Goal: Check status: Check status

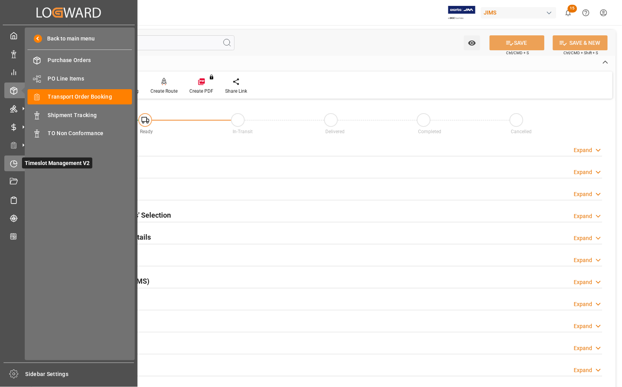
click at [16, 162] on icon at bounding box center [14, 164] width 8 height 8
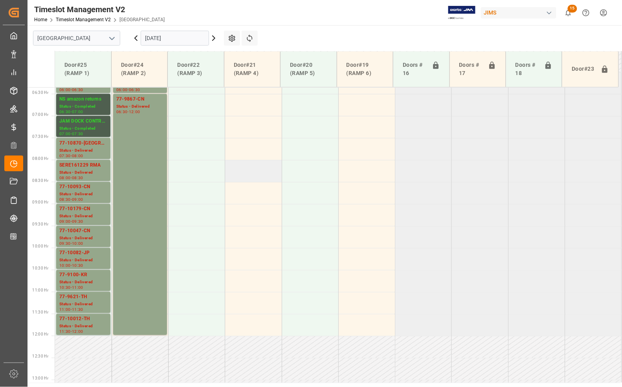
scroll to position [286, 0]
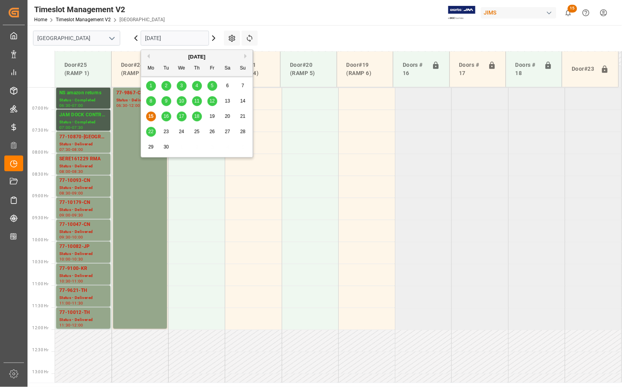
click at [156, 35] on input "[DATE]" at bounding box center [175, 38] width 68 height 15
click at [168, 117] on span "16" at bounding box center [165, 117] width 5 height 6
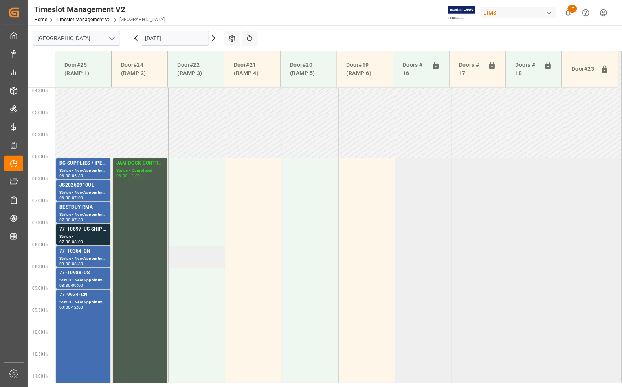
scroll to position [187, 0]
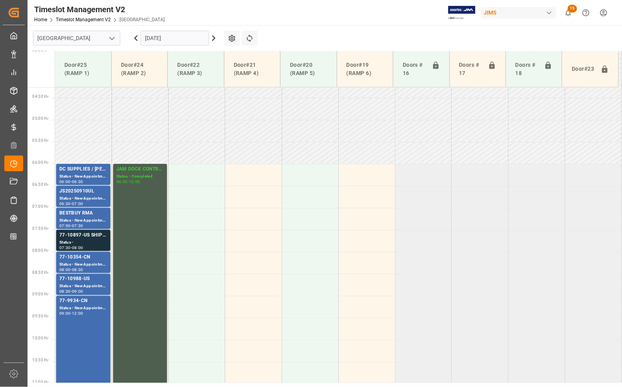
click at [163, 38] on input "[DATE]" at bounding box center [175, 38] width 68 height 15
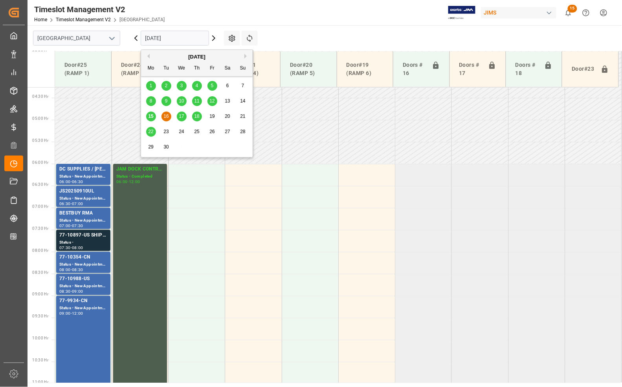
click at [182, 116] on span "17" at bounding box center [181, 117] width 5 height 6
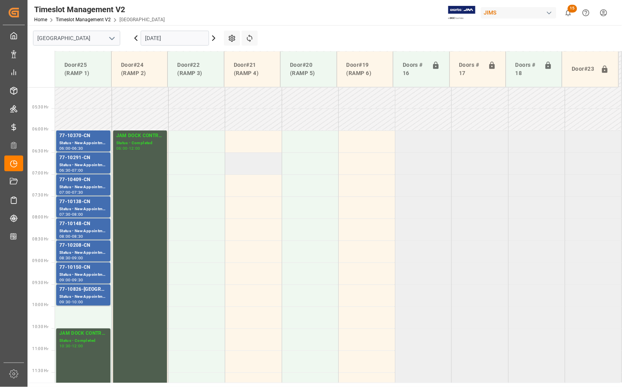
scroll to position [237, 0]
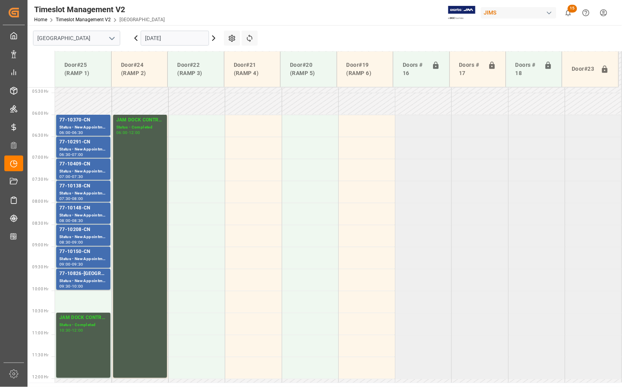
click at [113, 40] on icon "open menu" at bounding box center [111, 38] width 9 height 9
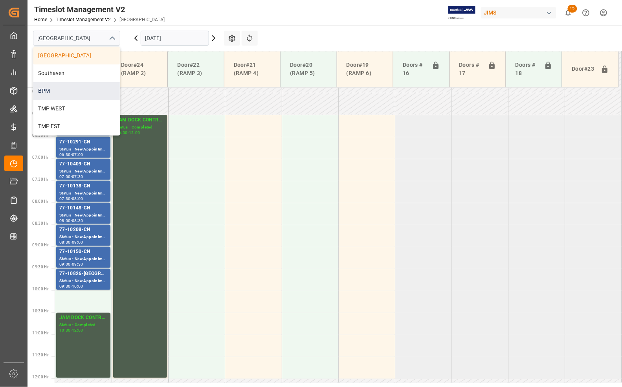
click at [46, 91] on div "BPM" at bounding box center [76, 91] width 86 height 18
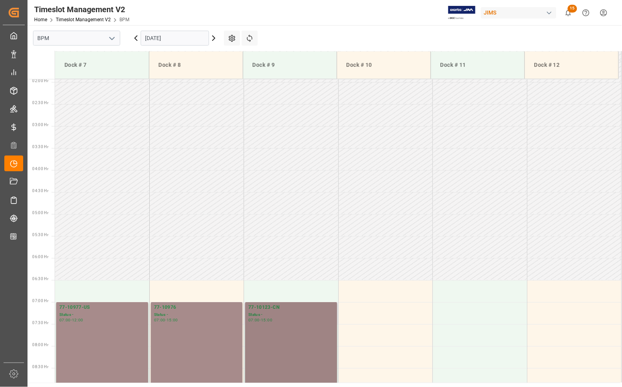
scroll to position [81, 0]
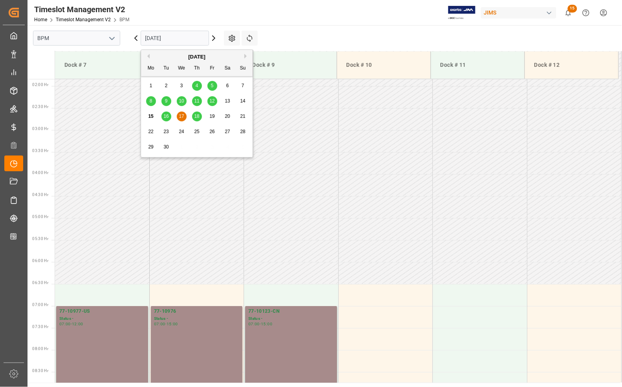
click at [194, 38] on input "[DATE]" at bounding box center [175, 38] width 68 height 15
click at [166, 119] on span "16" at bounding box center [165, 117] width 5 height 6
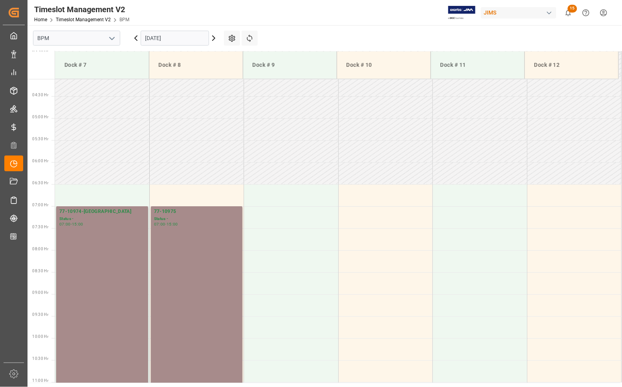
scroll to position [179, 0]
click at [182, 37] on input "[DATE]" at bounding box center [175, 38] width 68 height 15
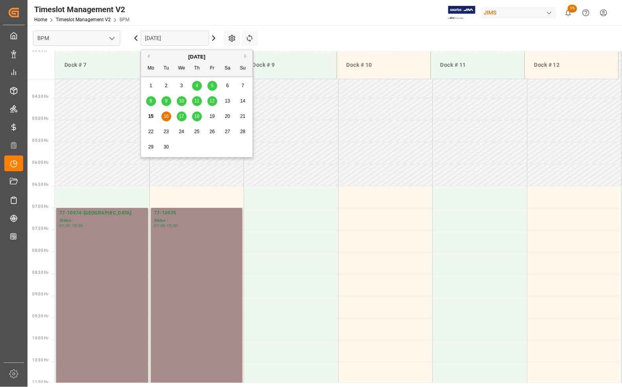
click at [210, 101] on span "12" at bounding box center [211, 101] width 5 height 6
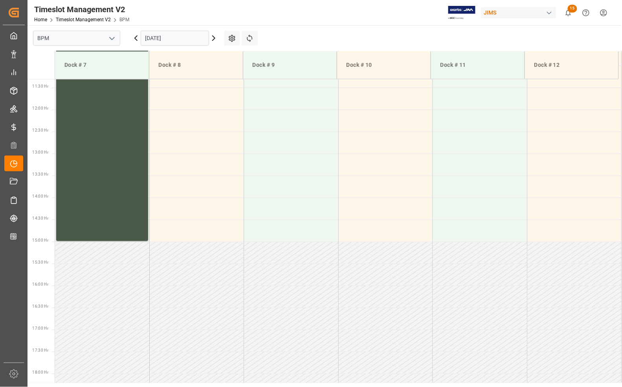
scroll to position [474, 0]
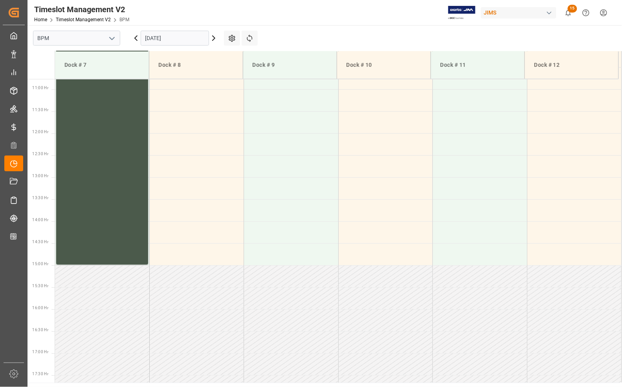
click at [105, 183] on div "77-9615-VN Status - 07:30 - 15:00" at bounding box center [102, 100] width 86 height 326
click at [305, 17] on div "Timeslot Management V2 Home Timeslot Management V2 BPM JIMS 15 Notifications On…" at bounding box center [322, 12] width 600 height 25
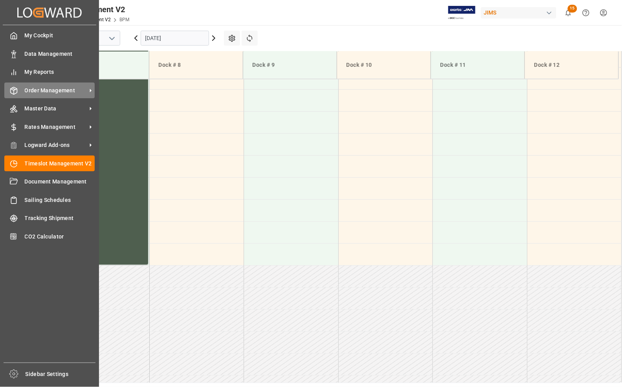
click at [56, 90] on span "Order Management" at bounding box center [56, 90] width 62 height 8
click at [66, 93] on span "Order Management" at bounding box center [56, 90] width 62 height 8
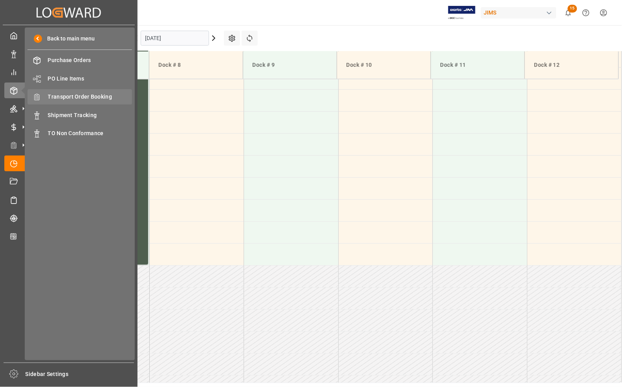
click at [71, 102] on div "Transport Order Booking Transport Order Booking" at bounding box center [80, 96] width 105 height 15
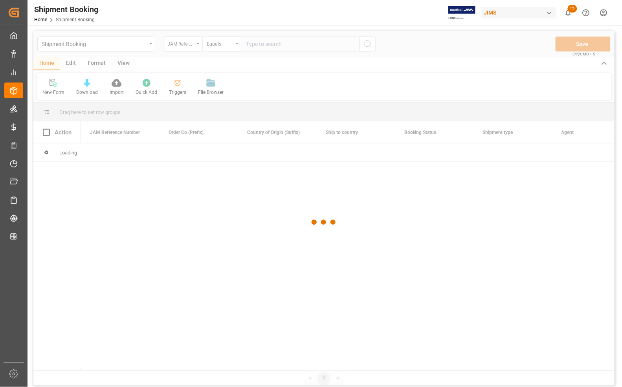
click at [268, 46] on div at bounding box center [323, 222] width 581 height 382
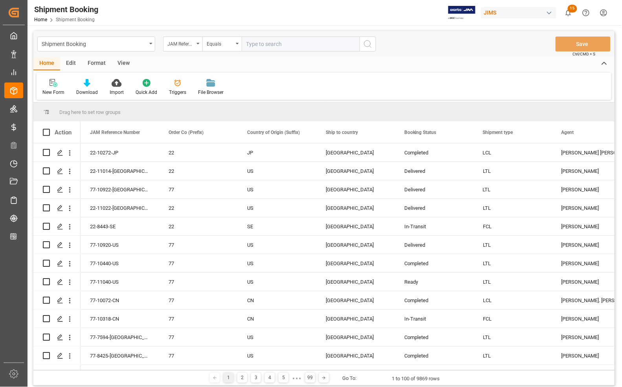
click at [268, 43] on input "text" at bounding box center [301, 44] width 118 height 15
type input "77-10553-[GEOGRAPHIC_DATA]"
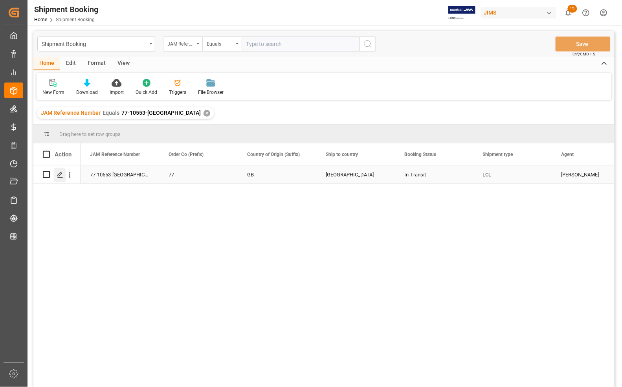
click at [57, 175] on icon "Press SPACE to select this row." at bounding box center [60, 175] width 6 height 6
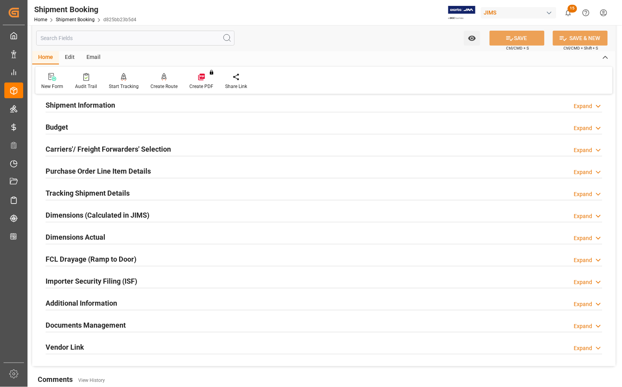
scroll to position [49, 0]
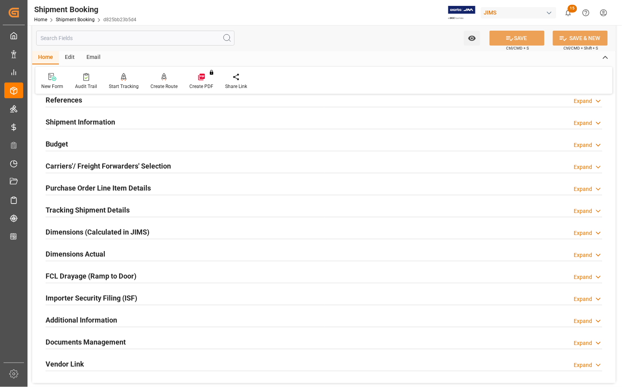
click at [55, 164] on h2 "Carriers'/ Freight Forwarders' Selection" at bounding box center [108, 166] width 125 height 11
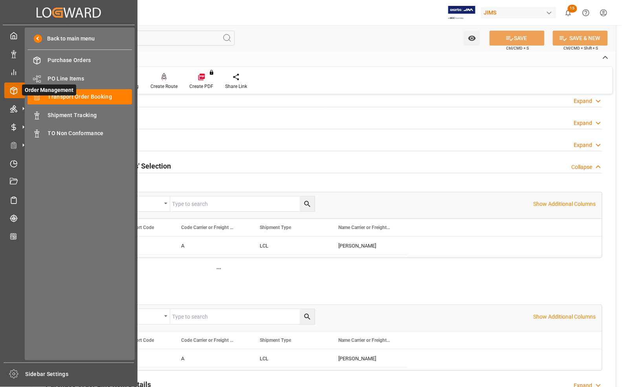
click at [71, 94] on span "Order Management" at bounding box center [49, 89] width 54 height 11
click at [63, 112] on span "Shipment Tracking" at bounding box center [90, 115] width 84 height 8
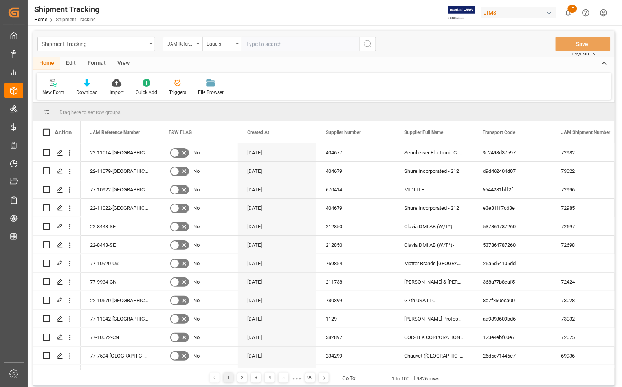
click at [266, 43] on input "text" at bounding box center [301, 44] width 118 height 15
type input "77-10553-[GEOGRAPHIC_DATA]"
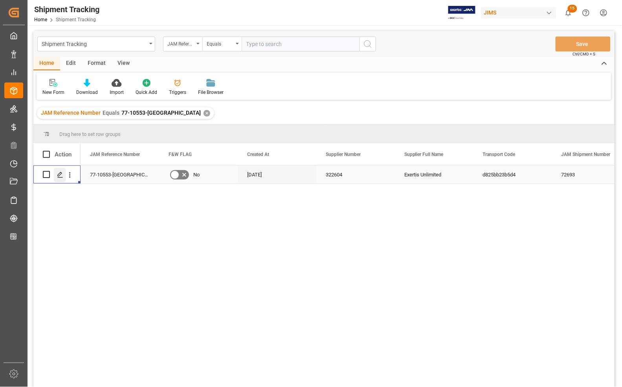
click at [60, 174] on icon "Press SPACE to select this row." at bounding box center [60, 175] width 6 height 6
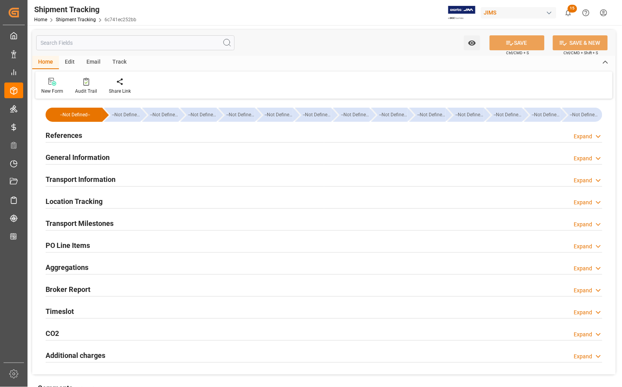
type input "[DATE] 00:00"
type input "[DATE]"
type input "[DATE] 00:00"
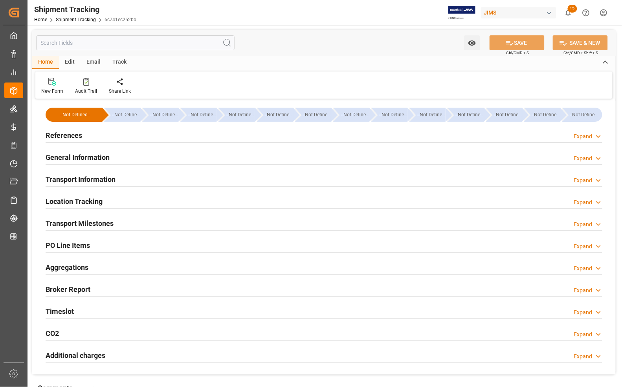
type input "[DATE]"
click at [54, 223] on h2 "Transport Milestones" at bounding box center [80, 223] width 68 height 11
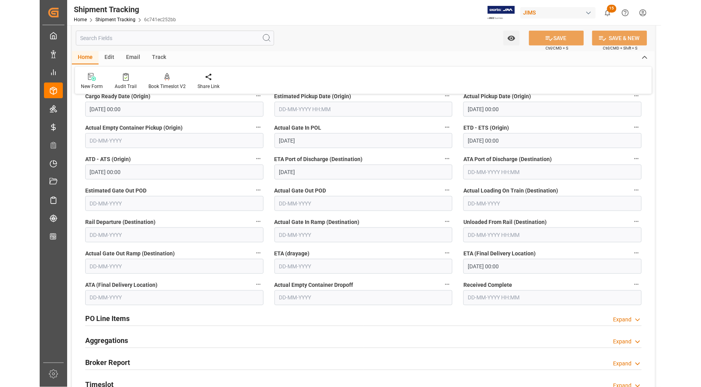
scroll to position [147, 0]
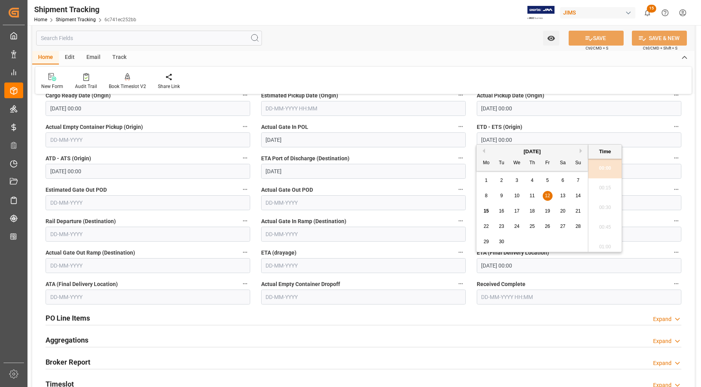
click at [432, 268] on input "[DATE] 00:00" at bounding box center [579, 265] width 205 height 15
click at [432, 263] on input "[DATE] 00:00" at bounding box center [579, 265] width 205 height 15
click at [432, 266] on input "[DATE] 00:00" at bounding box center [579, 265] width 205 height 15
click at [432, 210] on span "19" at bounding box center [548, 211] width 5 height 6
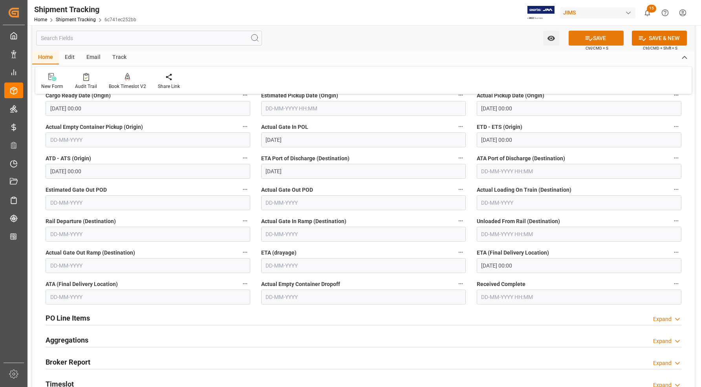
click at [432, 38] on button "SAVE" at bounding box center [596, 38] width 55 height 15
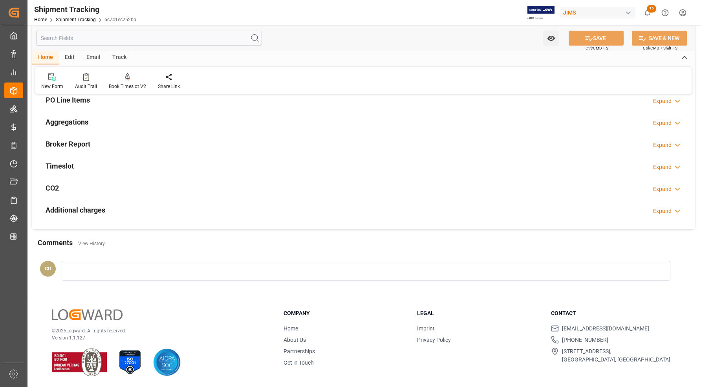
scroll to position [0, 0]
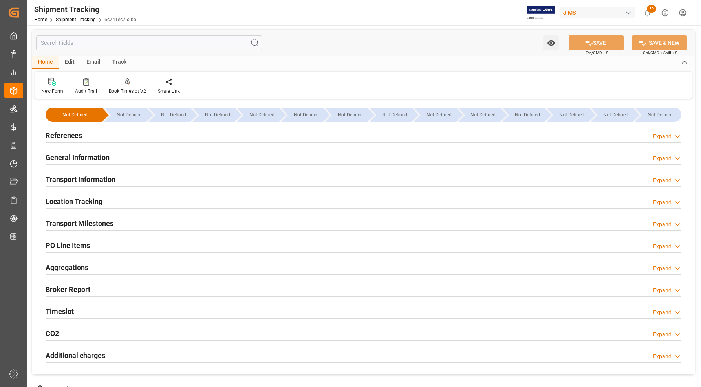
click at [72, 222] on h2 "Transport Milestones" at bounding box center [80, 223] width 68 height 11
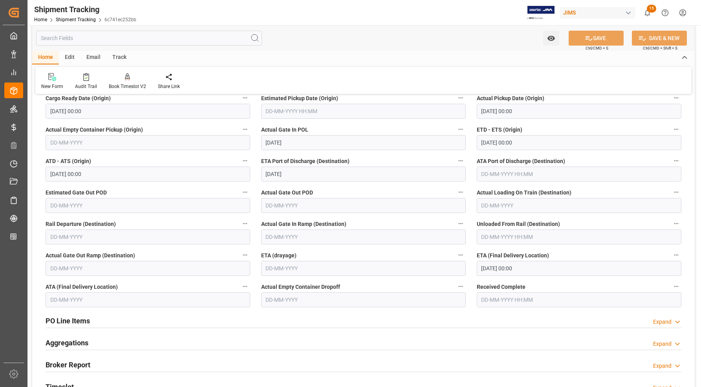
scroll to position [147, 0]
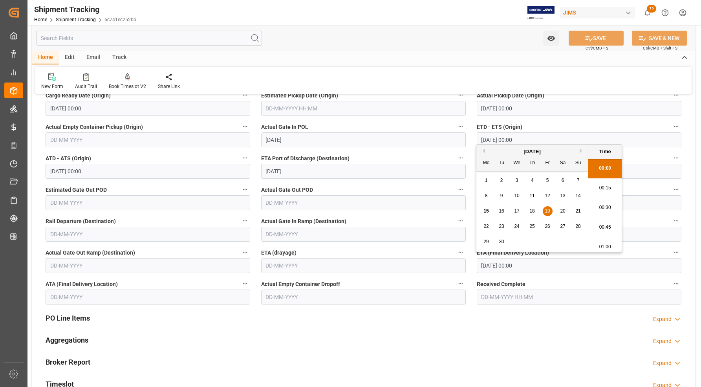
click at [432, 267] on input "[DATE] 00:00" at bounding box center [579, 265] width 205 height 15
click at [432, 227] on span "22" at bounding box center [486, 227] width 5 height 6
type input "[DATE] 00:00"
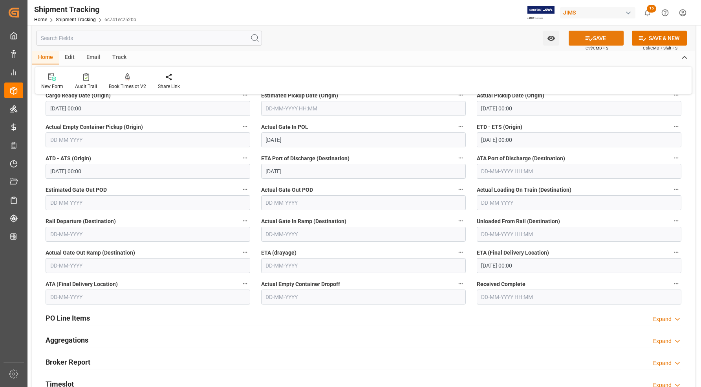
click at [432, 38] on icon at bounding box center [589, 38] width 8 height 8
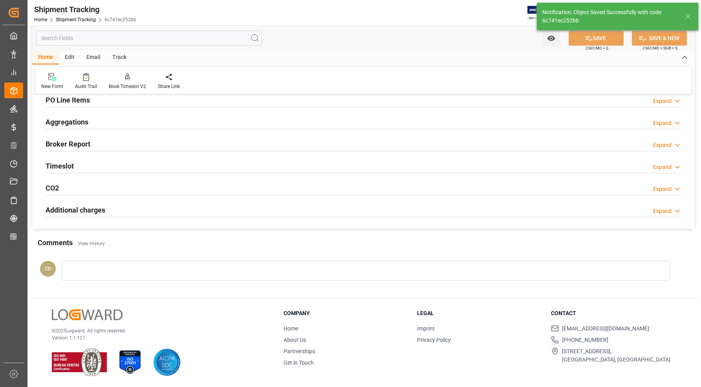
scroll to position [0, 0]
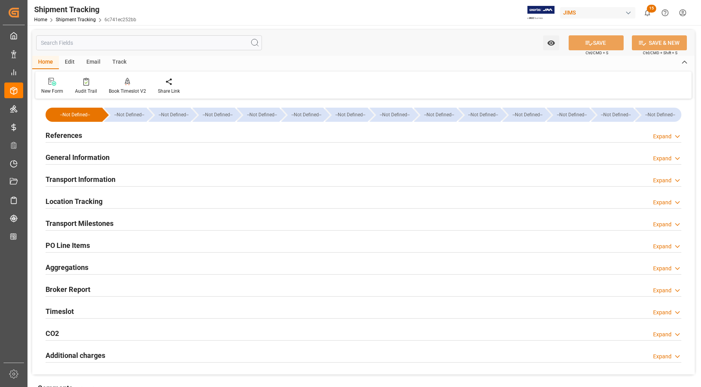
click at [63, 137] on h2 "References" at bounding box center [64, 135] width 37 height 11
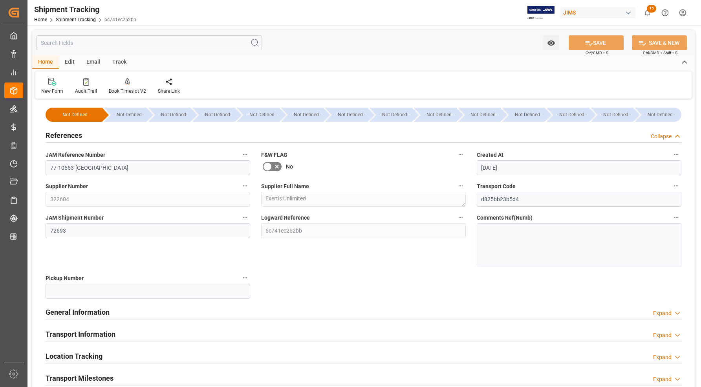
click at [67, 132] on h2 "References" at bounding box center [64, 135] width 37 height 11
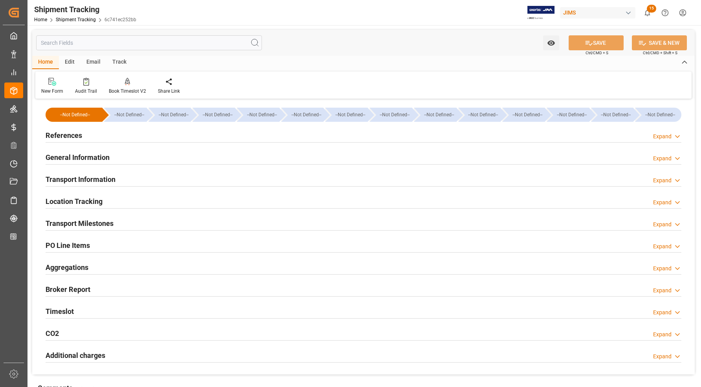
click at [67, 132] on h2 "References" at bounding box center [64, 135] width 37 height 11
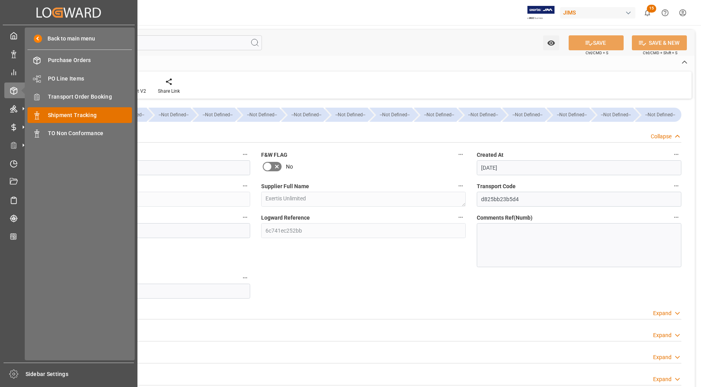
click at [81, 112] on span "Shipment Tracking" at bounding box center [90, 115] width 84 height 8
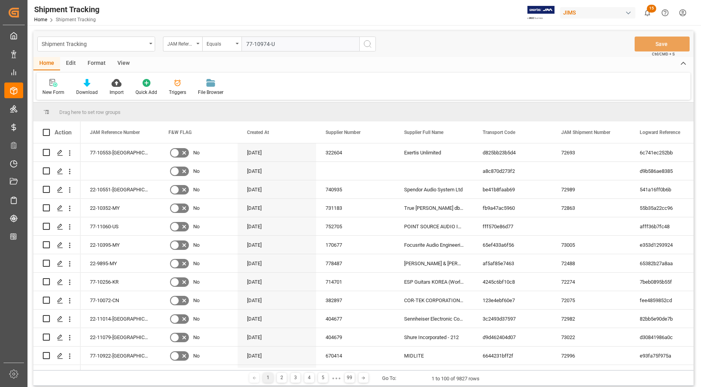
type input "77-10974-[GEOGRAPHIC_DATA]"
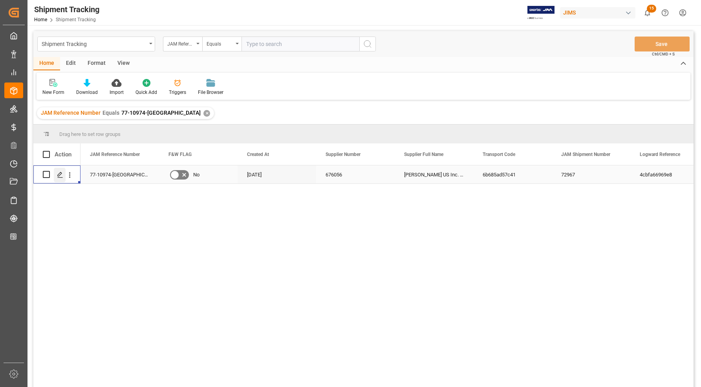
click at [58, 173] on icon "Press SPACE to select this row." at bounding box center [60, 175] width 6 height 6
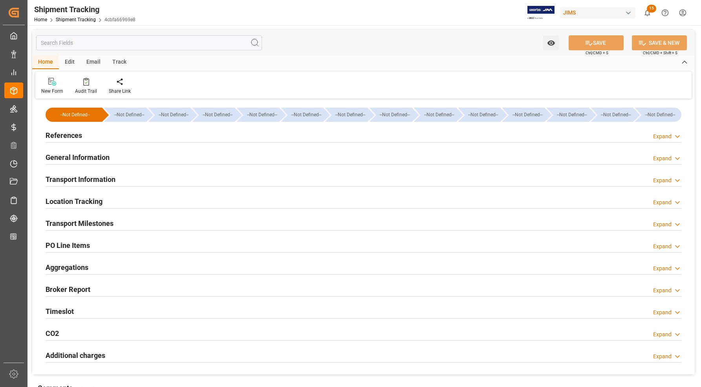
type input "[DATE] 00:00"
click at [67, 220] on h2 "Transport Milestones" at bounding box center [80, 223] width 68 height 11
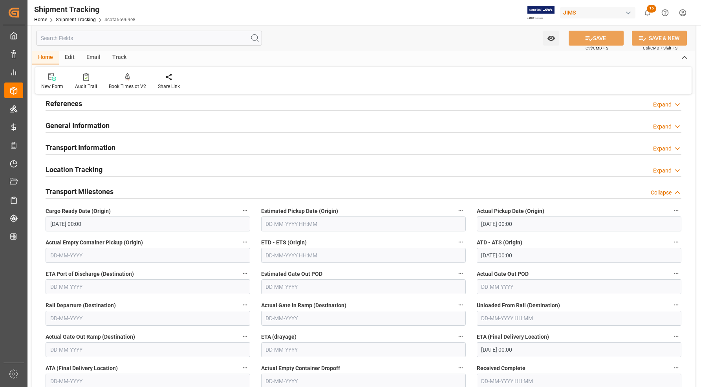
scroll to position [49, 0]
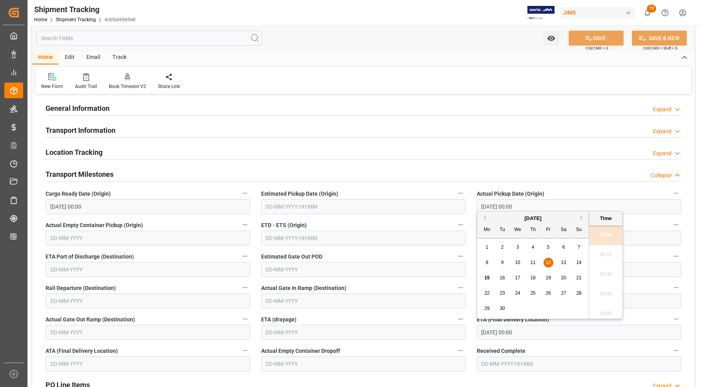
click at [432, 331] on input "[DATE] 00:00" at bounding box center [579, 332] width 205 height 15
click at [432, 279] on span "16" at bounding box center [502, 278] width 5 height 6
type input "[DATE] 00:00"
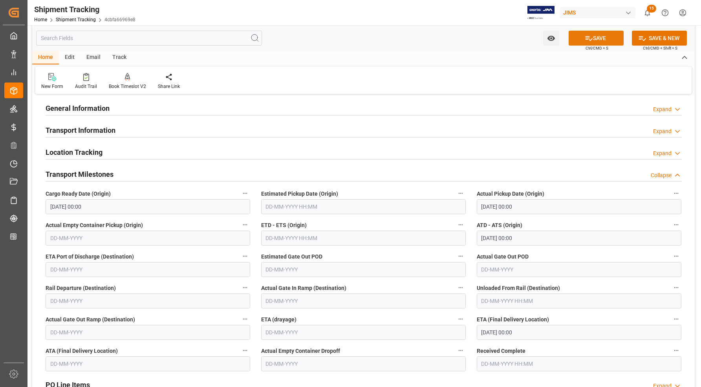
click at [432, 37] on button "SAVE" at bounding box center [596, 38] width 55 height 15
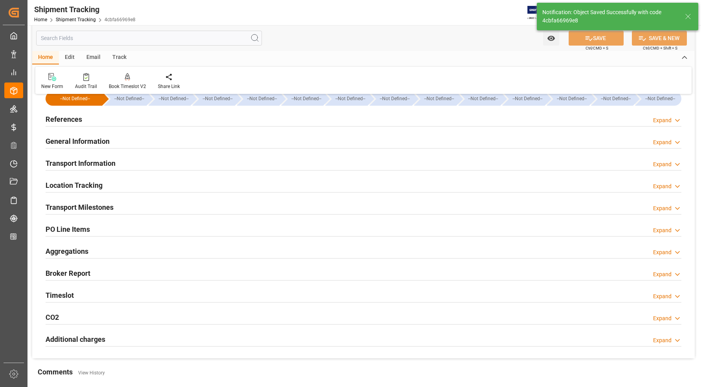
scroll to position [0, 0]
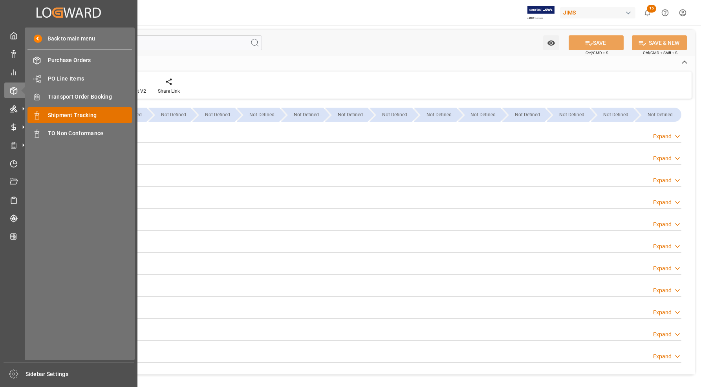
click at [77, 112] on span "Shipment Tracking" at bounding box center [90, 115] width 84 height 8
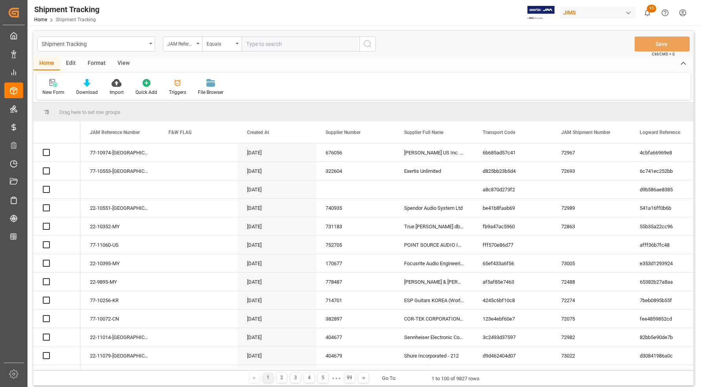
click at [276, 44] on input "text" at bounding box center [301, 44] width 118 height 15
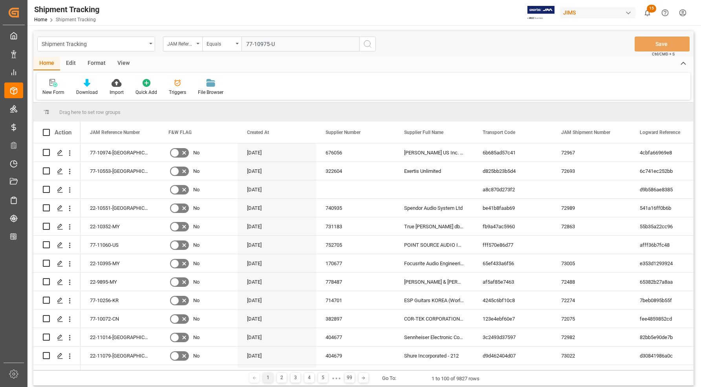
type input "77-10975-US"
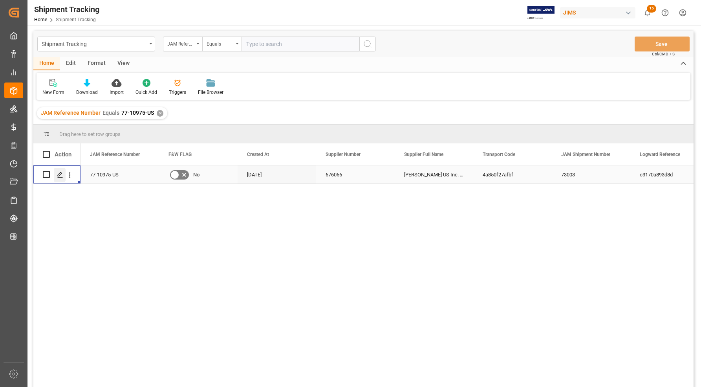
click at [57, 178] on div "Press SPACE to select this row." at bounding box center [60, 175] width 12 height 15
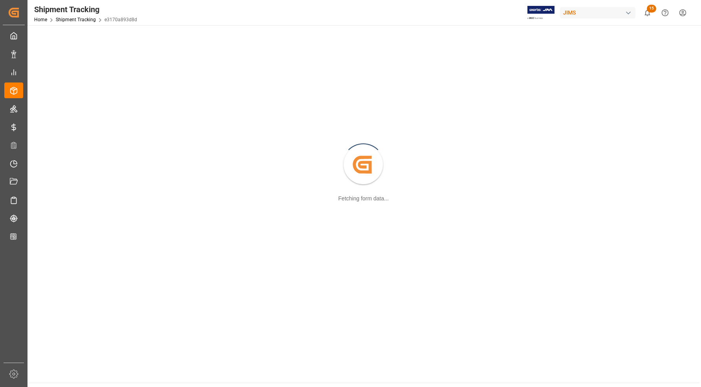
click at [57, 178] on div "Created by potrace 1.15, written by [PERSON_NAME] [DATE]-[DATE] Fetching form d…" at bounding box center [363, 165] width 663 height 271
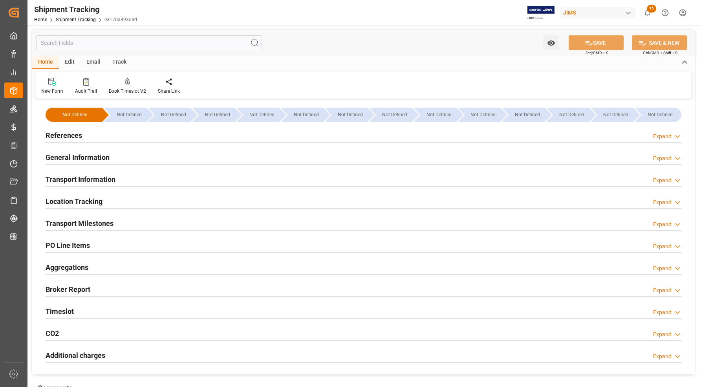
type input "[DATE] 00:00"
click at [67, 223] on h2 "Transport Milestones" at bounding box center [80, 223] width 68 height 11
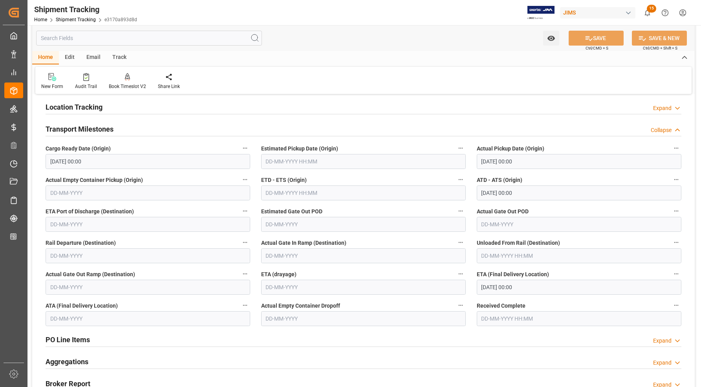
scroll to position [98, 0]
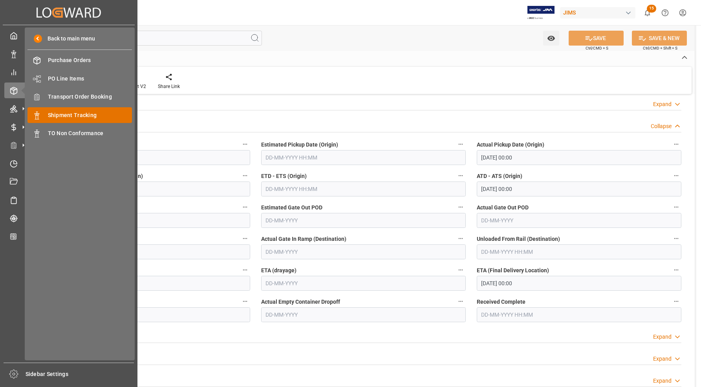
click at [67, 113] on span "Shipment Tracking" at bounding box center [90, 115] width 84 height 8
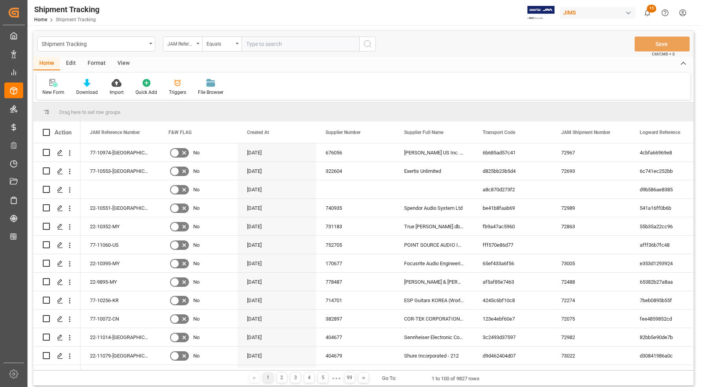
click at [262, 42] on input "text" at bounding box center [301, 44] width 118 height 15
type input "77-10976-US"
click at [363, 44] on icon "search button" at bounding box center [367, 43] width 9 height 9
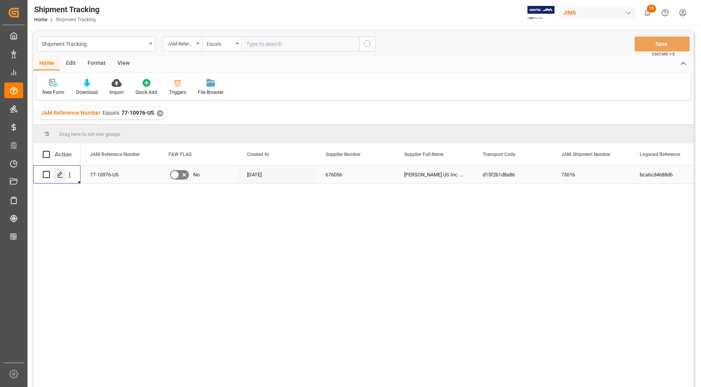
click at [62, 175] on icon "Press SPACE to select this row." at bounding box center [60, 175] width 6 height 6
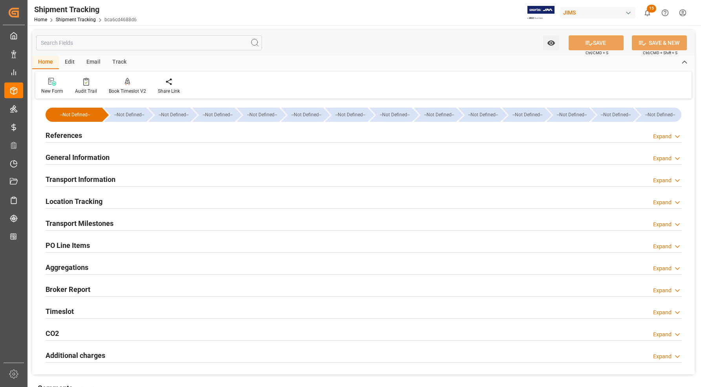
type input "[DATE] 00:00"
click at [79, 221] on h2 "Transport Milestones" at bounding box center [80, 223] width 68 height 11
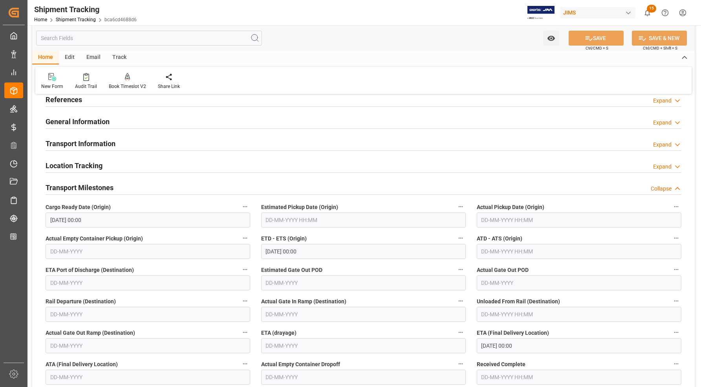
scroll to position [49, 0]
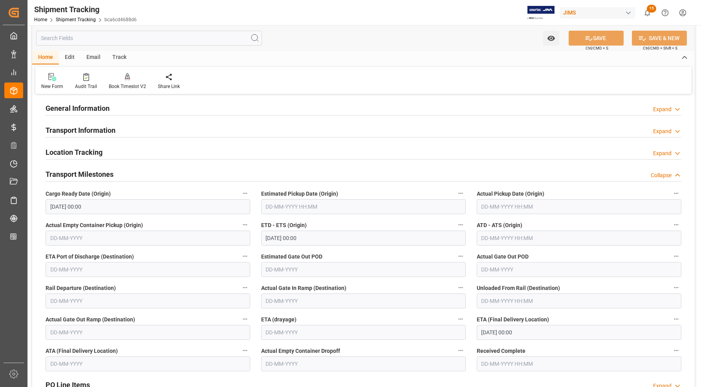
click at [80, 106] on h2 "General Information" at bounding box center [78, 108] width 64 height 11
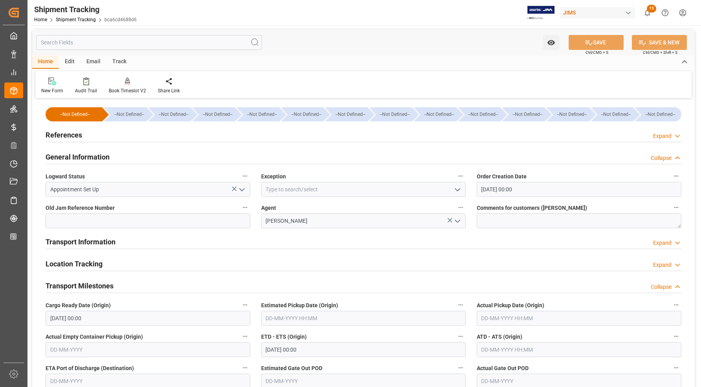
scroll to position [0, 0]
click at [71, 135] on h2 "References" at bounding box center [64, 135] width 37 height 11
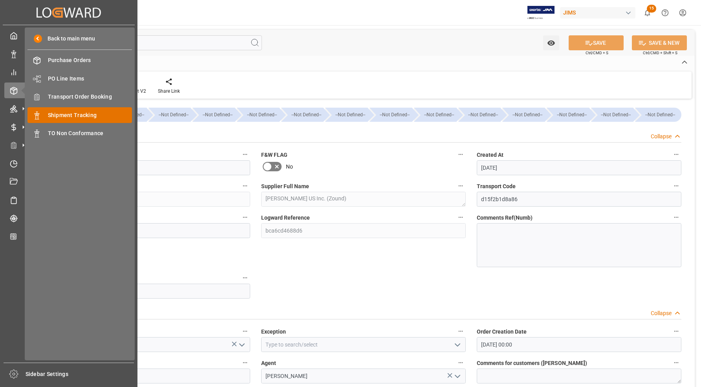
click at [62, 115] on span "Shipment Tracking" at bounding box center [90, 115] width 84 height 8
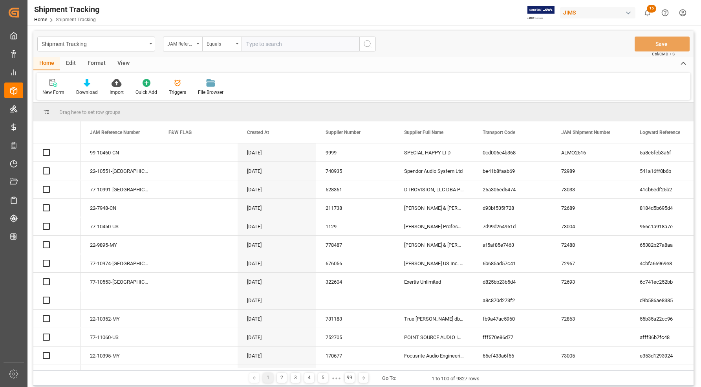
click at [263, 47] on input "text" at bounding box center [301, 44] width 118 height 15
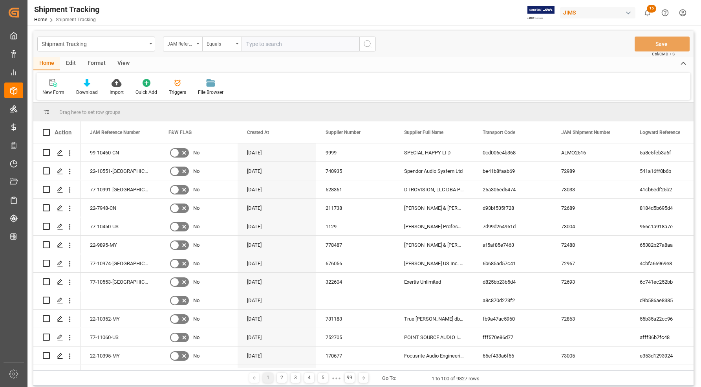
click at [264, 42] on input "text" at bounding box center [301, 44] width 118 height 15
type input "77-11008-[GEOGRAPHIC_DATA]"
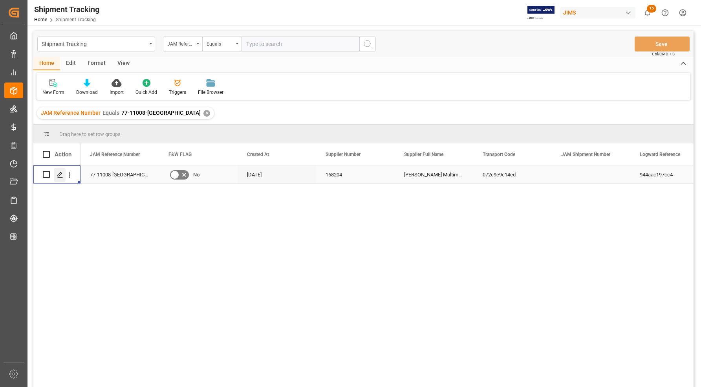
click at [59, 175] on icon "Press SPACE to select this row." at bounding box center [60, 175] width 6 height 6
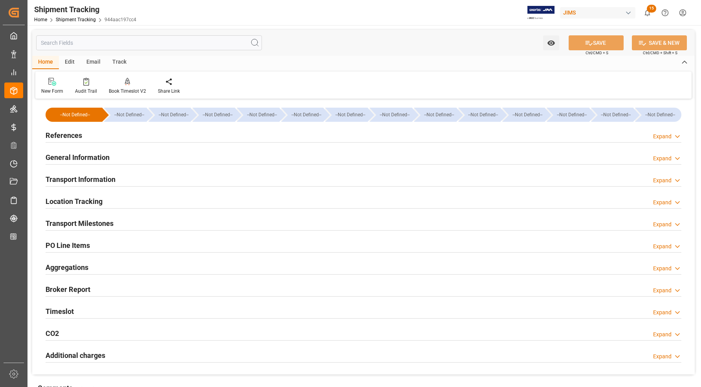
click at [64, 220] on h2 "Transport Milestones" at bounding box center [80, 223] width 68 height 11
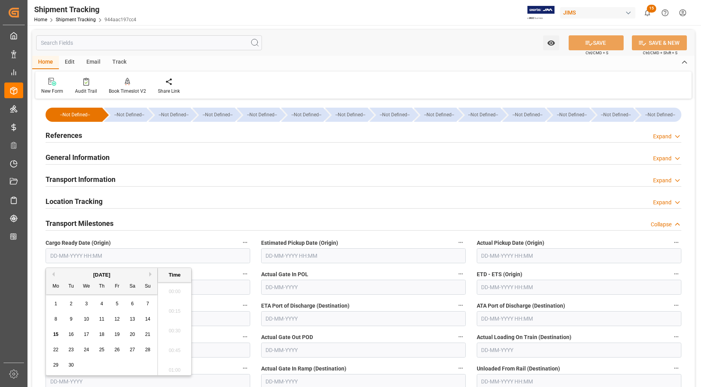
click at [69, 252] on input "text" at bounding box center [148, 255] width 205 height 15
click at [122, 254] on input "text" at bounding box center [148, 255] width 205 height 15
click at [54, 339] on div "15" at bounding box center [56, 334] width 10 height 9
click at [85, 333] on span "17" at bounding box center [86, 335] width 5 height 6
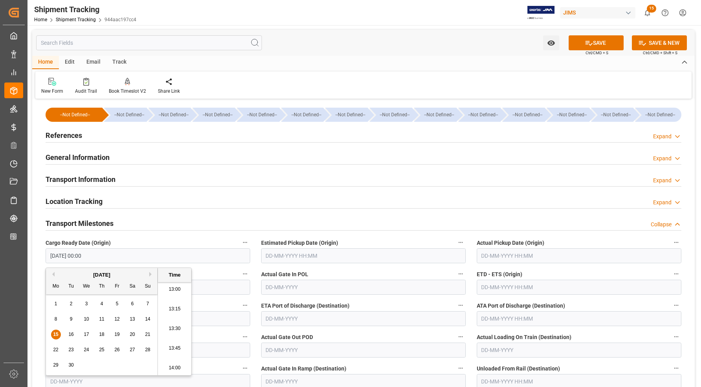
type input "[DATE] 00:00"
click at [432, 256] on input "text" at bounding box center [579, 255] width 205 height 15
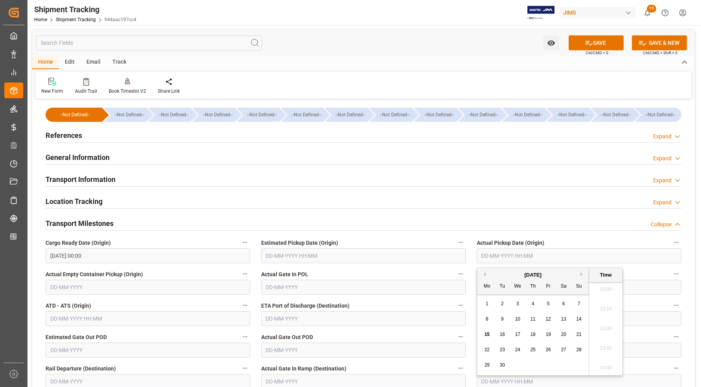
click at [432, 336] on div "15 16 17 18 19 20 21" at bounding box center [533, 334] width 107 height 15
click at [432, 335] on span "17" at bounding box center [517, 335] width 5 height 6
type input "[DATE] 00:00"
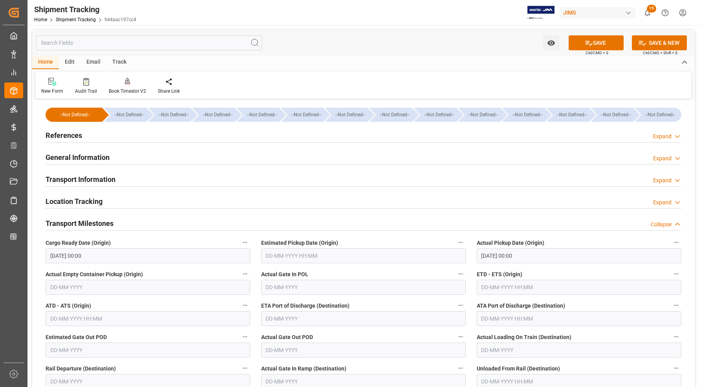
click at [432, 203] on div "Location Tracking Expand" at bounding box center [364, 200] width 636 height 15
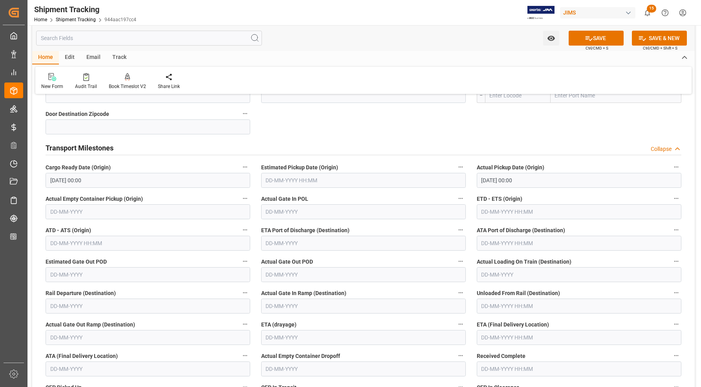
scroll to position [246, 0]
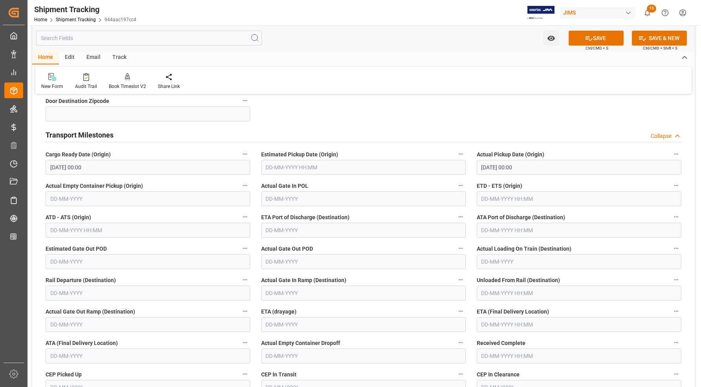
click at [432, 323] on input "text" at bounding box center [579, 324] width 205 height 15
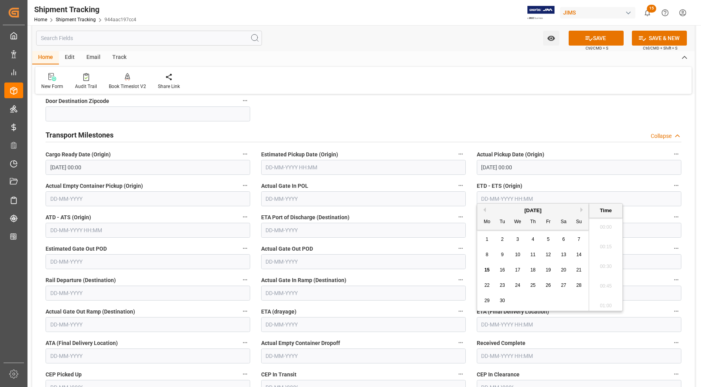
scroll to position [1024, 0]
click at [432, 293] on div "29 30 1 2 3 4 5" at bounding box center [533, 300] width 107 height 15
click at [432, 286] on span "23" at bounding box center [502, 285] width 5 height 6
type input "[DATE] 00:00"
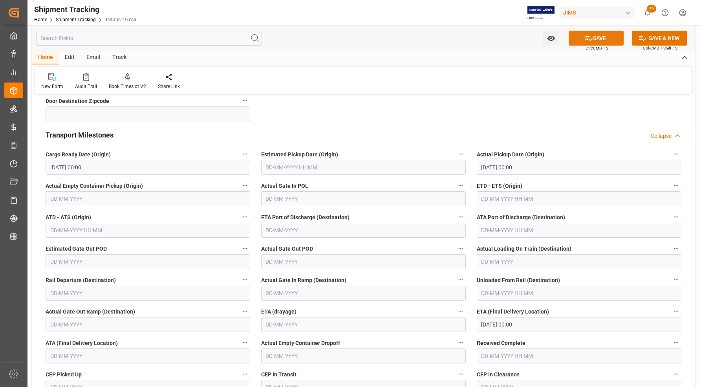
click at [432, 39] on button "SAVE" at bounding box center [596, 38] width 55 height 15
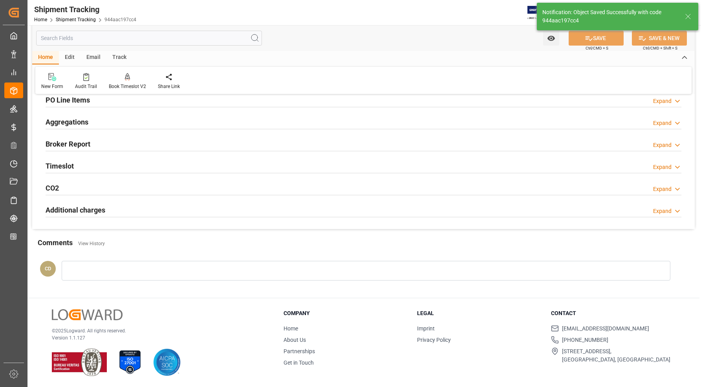
scroll to position [88, 0]
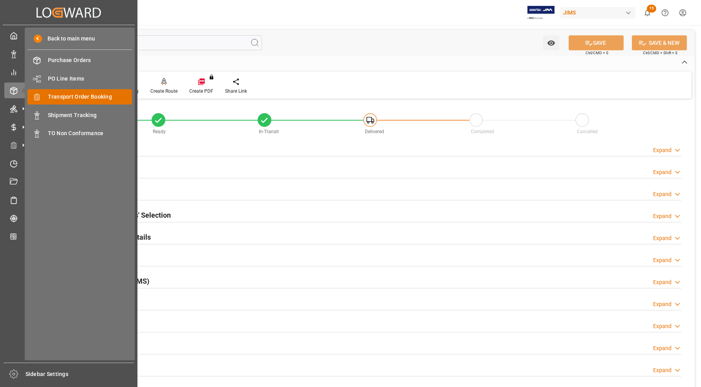
click at [93, 96] on span "Transport Order Booking" at bounding box center [90, 97] width 84 height 8
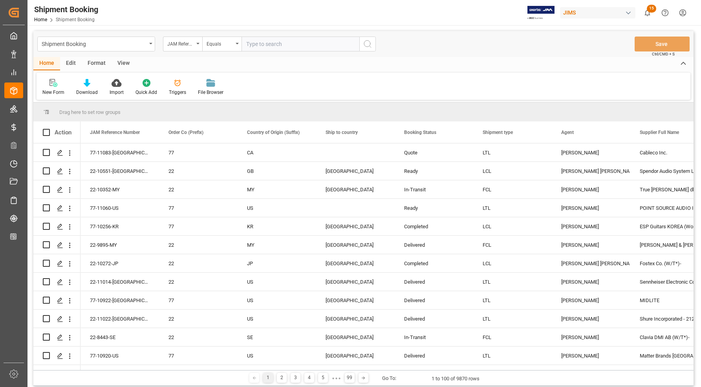
click at [307, 45] on input "text" at bounding box center [301, 44] width 118 height 15
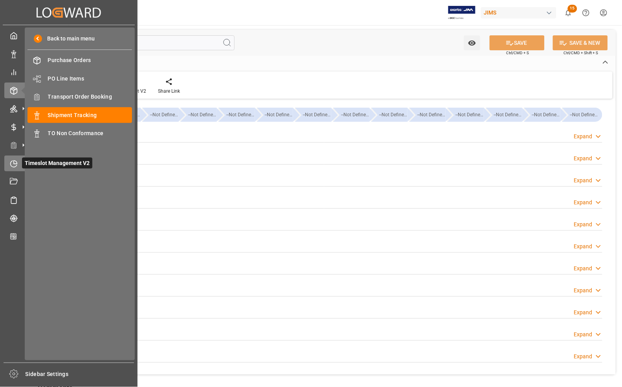
click at [14, 165] on icon at bounding box center [14, 164] width 8 height 8
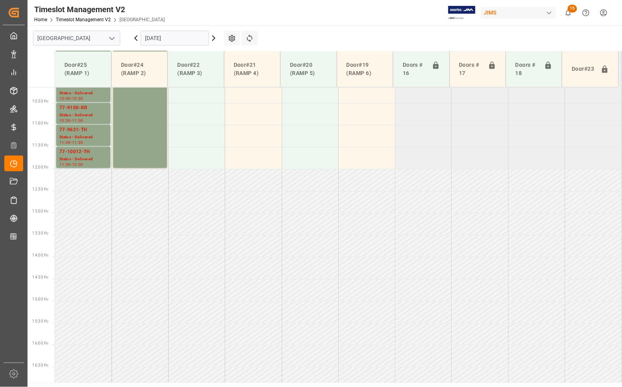
scroll to position [384, 0]
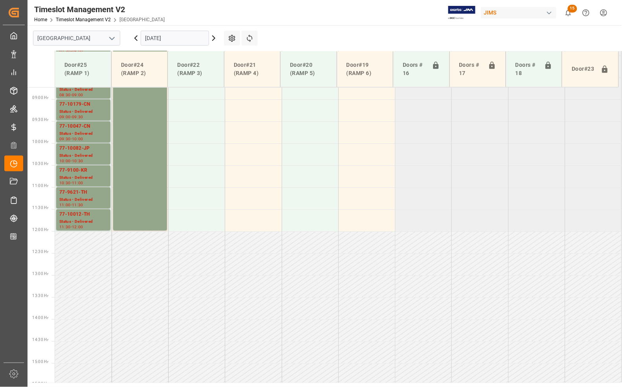
click at [150, 37] on input "[DATE]" at bounding box center [175, 38] width 68 height 15
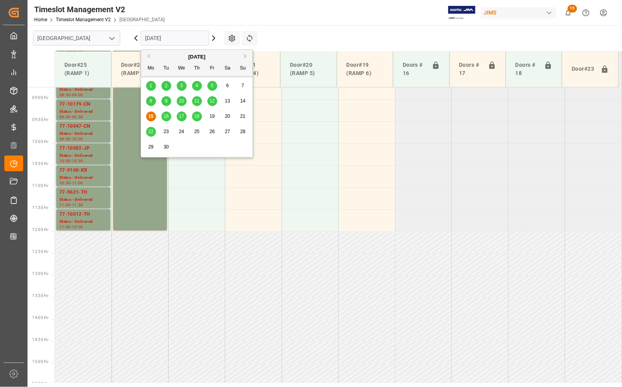
click at [211, 101] on span "12" at bounding box center [211, 101] width 5 height 6
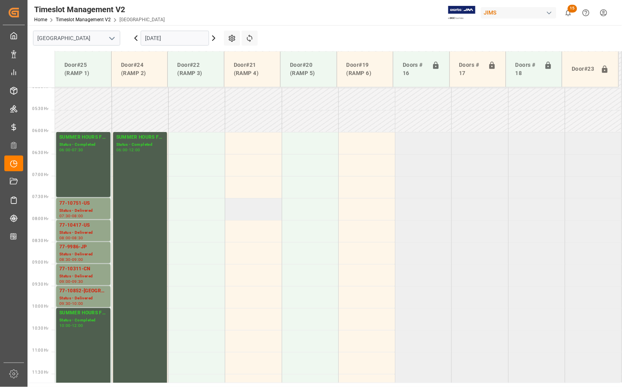
scroll to position [237, 0]
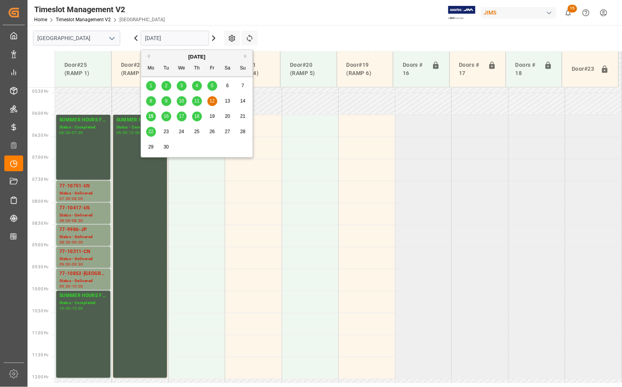
click at [149, 40] on input "[DATE]" at bounding box center [175, 38] width 68 height 15
click at [198, 100] on span "11" at bounding box center [196, 101] width 5 height 6
